Goal: Book appointment/travel/reservation

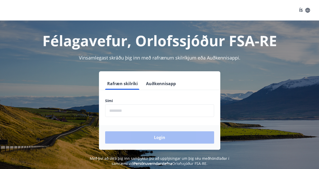
drag, startPoint x: 149, startPoint y: 118, endPoint x: 146, endPoint y: 117, distance: 3.0
click at [149, 119] on form "Rafræn skilríki Auðkennisapp Sími ​ Login" at bounding box center [159, 114] width 121 height 72
click at [142, 110] on input "phone" at bounding box center [159, 111] width 109 height 13
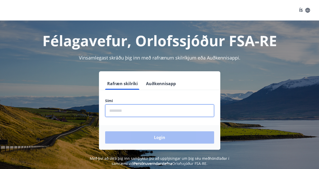
type input "********"
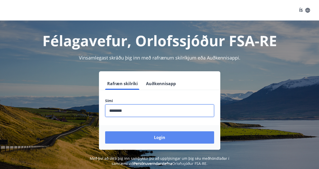
click at [161, 135] on button "Login" at bounding box center [159, 138] width 109 height 12
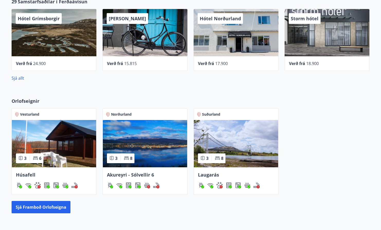
scroll to position [267, 0]
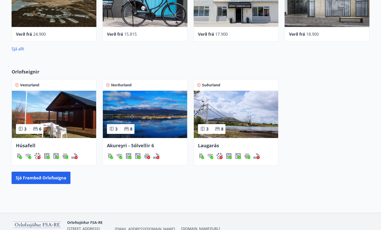
click at [152, 119] on img at bounding box center [145, 114] width 84 height 47
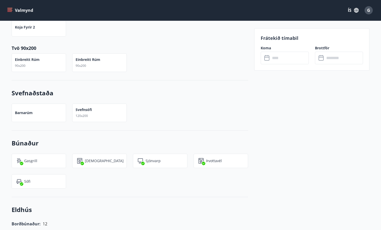
scroll to position [308, 0]
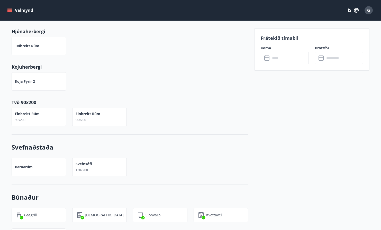
click at [278, 55] on input "text" at bounding box center [289, 58] width 38 height 13
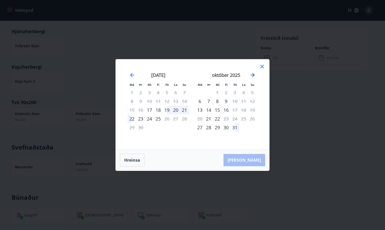
click at [252, 75] on icon "Move forward to switch to the next month." at bounding box center [252, 75] width 6 height 6
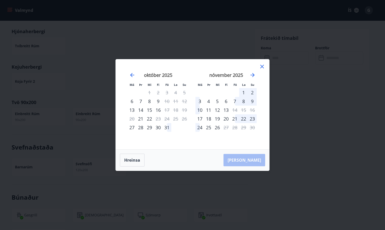
drag, startPoint x: 243, startPoint y: 91, endPoint x: 253, endPoint y: 96, distance: 11.8
click at [243, 91] on div "1" at bounding box center [243, 92] width 9 height 9
drag, startPoint x: 244, startPoint y: 91, endPoint x: 248, endPoint y: 91, distance: 4.2
click at [245, 91] on div "1" at bounding box center [243, 92] width 9 height 9
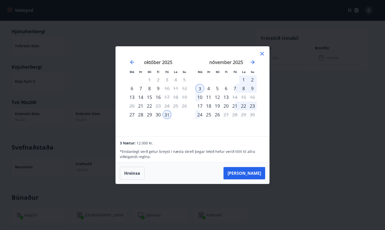
click at [260, 54] on icon at bounding box center [262, 54] width 6 height 6
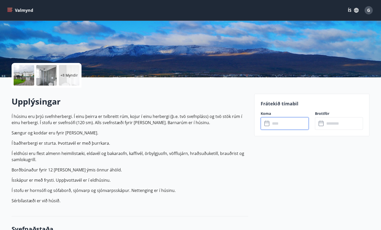
scroll to position [77, 0]
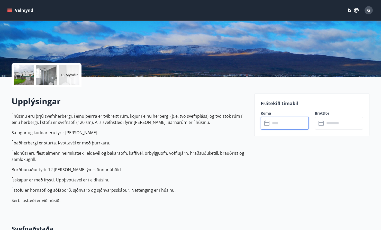
click at [275, 121] on input "text" at bounding box center [289, 123] width 38 height 13
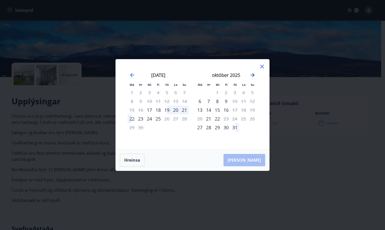
click at [253, 77] on icon "Move forward to switch to the next month." at bounding box center [252, 75] width 6 height 6
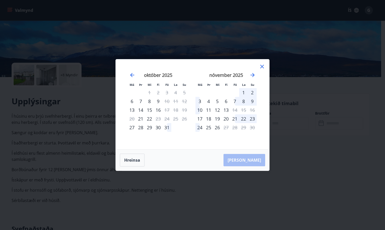
click at [242, 92] on div "1" at bounding box center [243, 92] width 9 height 9
drag, startPoint x: 258, startPoint y: 67, endPoint x: 260, endPoint y: 66, distance: 2.6
click at [258, 67] on div "[DATE] 1 2 3 4 5 6 7 8 9 10 11 12 13 14 15 16 17 18 19 20 21 22 23 24 25 26 27 …" at bounding box center [226, 108] width 68 height 84
click at [262, 66] on icon at bounding box center [262, 66] width 6 height 6
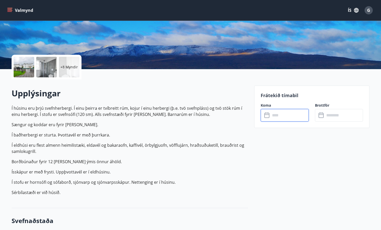
scroll to position [0, 0]
